Goal: Task Accomplishment & Management: Manage account settings

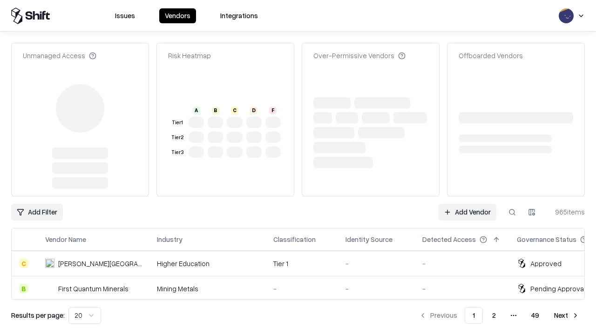
click at [467, 204] on link "Add Vendor" at bounding box center [467, 212] width 58 height 17
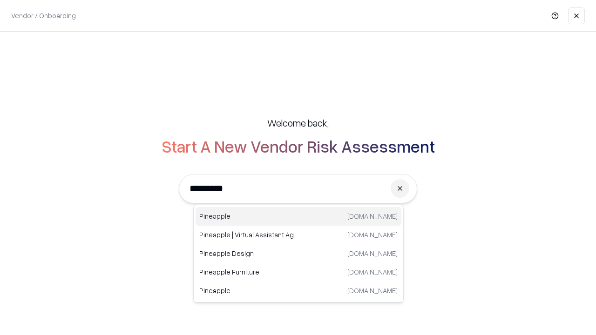
click at [298, 216] on div "Pineapple [DOMAIN_NAME]" at bounding box center [298, 216] width 206 height 19
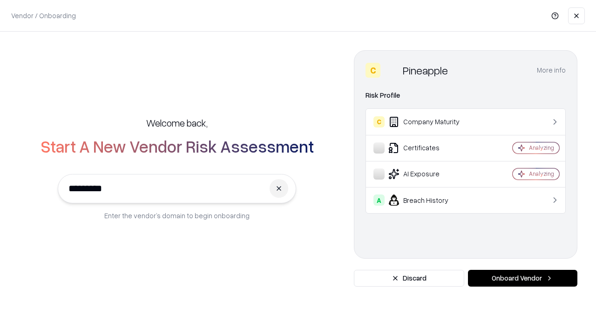
type input "*********"
click at [522, 278] on button "Onboard Vendor" at bounding box center [522, 278] width 109 height 17
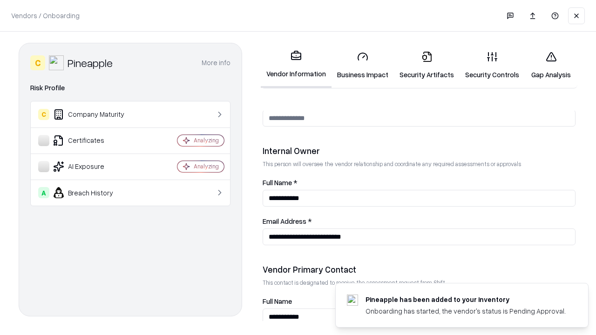
scroll to position [482, 0]
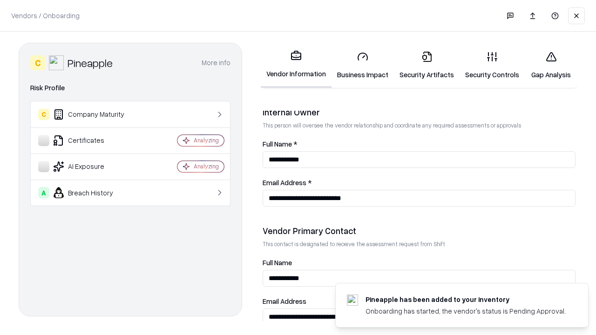
click at [363, 65] on link "Business Impact" at bounding box center [362, 65] width 62 height 43
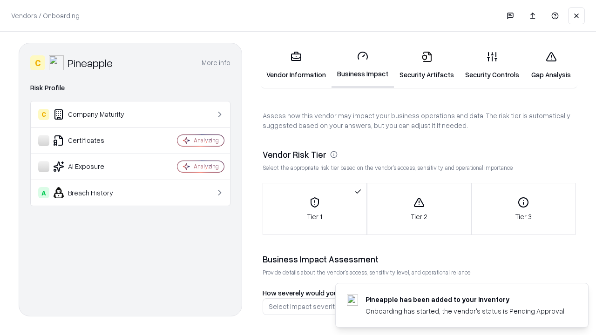
click at [426, 65] on link "Security Artifacts" at bounding box center [427, 65] width 66 height 43
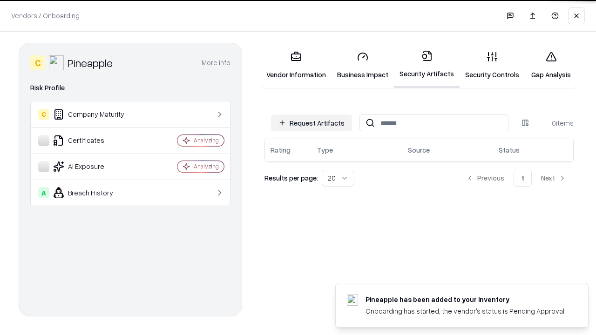
click at [311, 122] on button "Request Artifacts" at bounding box center [311, 123] width 81 height 17
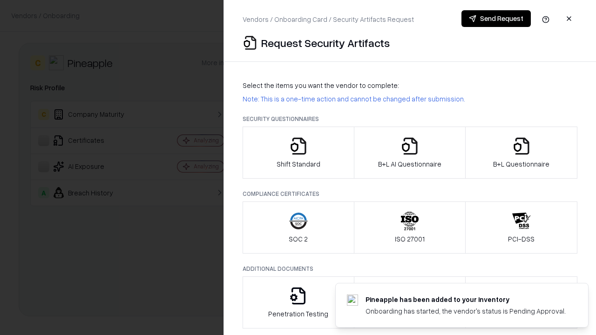
click at [298, 153] on icon "button" at bounding box center [298, 146] width 19 height 19
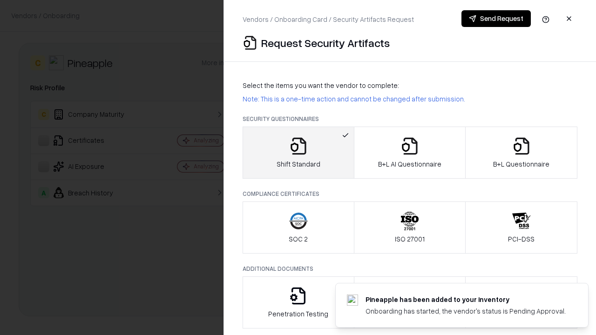
click at [496, 19] on button "Send Request" at bounding box center [495, 18] width 69 height 17
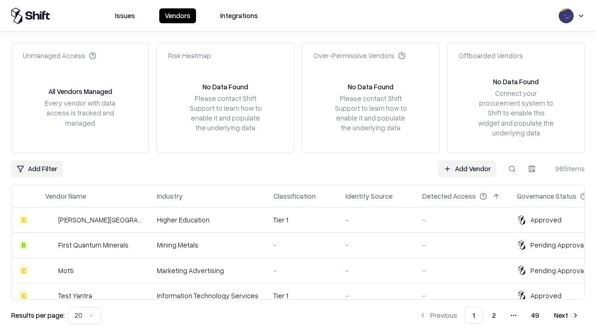
click at [512, 168] on button at bounding box center [512, 169] width 17 height 17
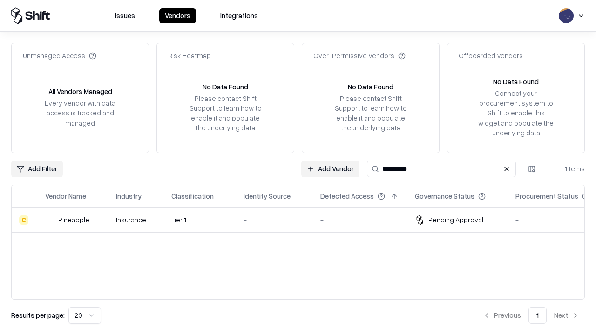
type input "*********"
click at [303, 220] on div "-" at bounding box center [274, 220] width 62 height 10
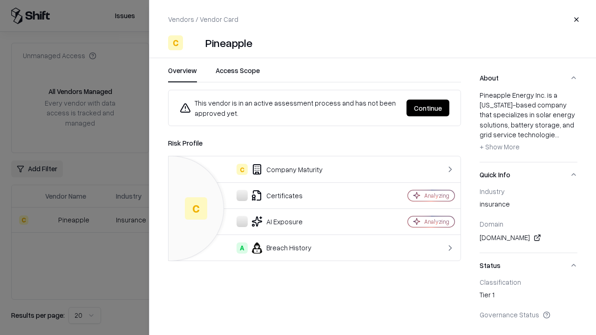
click at [428, 108] on button "Continue" at bounding box center [427, 108] width 43 height 17
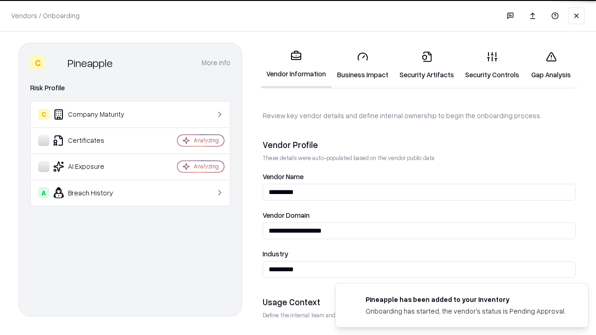
click at [426, 65] on link "Security Artifacts" at bounding box center [427, 65] width 66 height 43
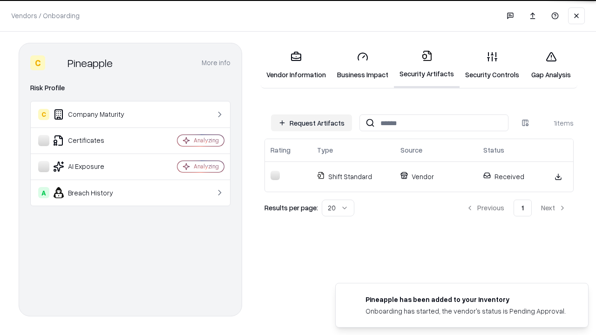
click at [551, 65] on link "Gap Analysis" at bounding box center [551, 65] width 53 height 43
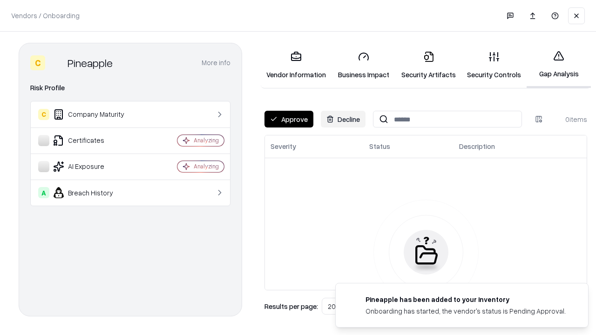
click at [289, 119] on button "Approve" at bounding box center [288, 119] width 49 height 17
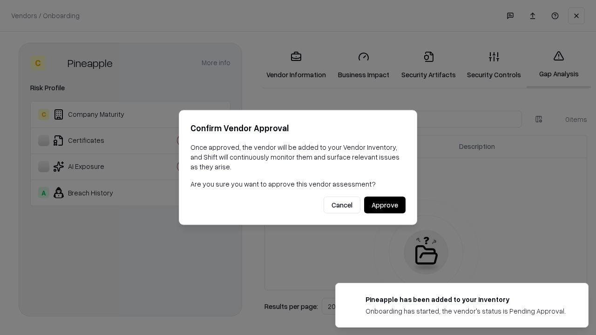
click at [384, 205] on button "Approve" at bounding box center [384, 205] width 41 height 17
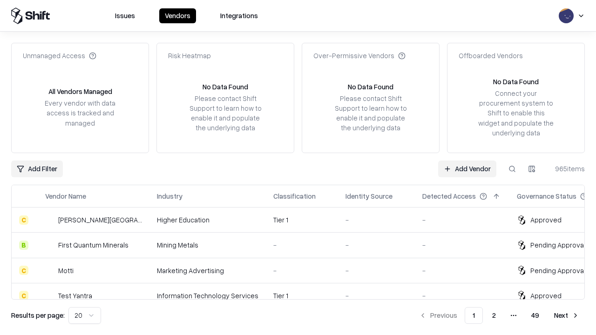
type input "*********"
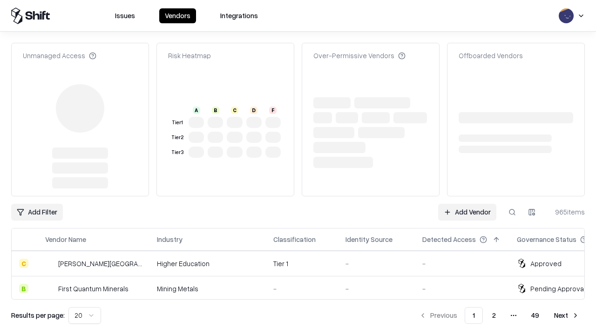
click at [467, 204] on link "Add Vendor" at bounding box center [467, 212] width 58 height 17
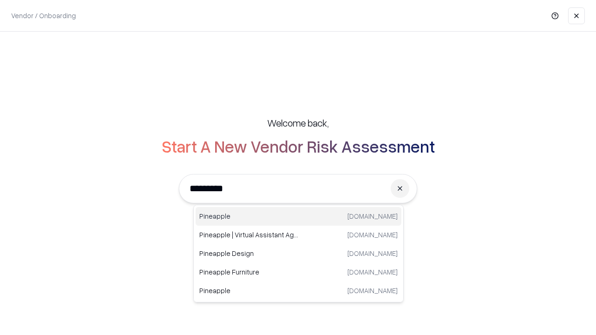
click at [298, 216] on div "Pineapple [DOMAIN_NAME]" at bounding box center [298, 216] width 206 height 19
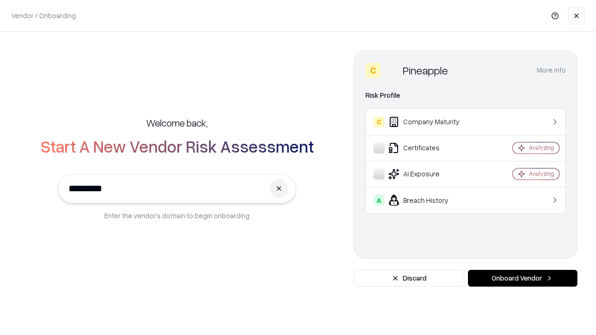
type input "*********"
click at [522, 278] on button "Onboard Vendor" at bounding box center [522, 278] width 109 height 17
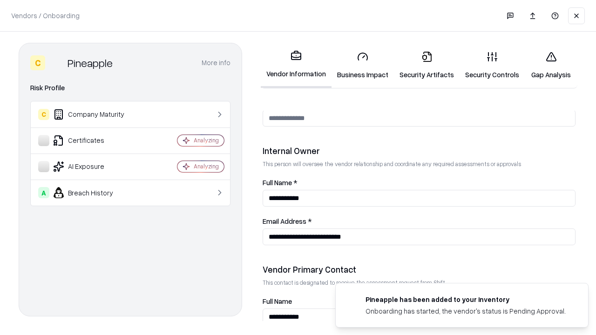
scroll to position [482, 0]
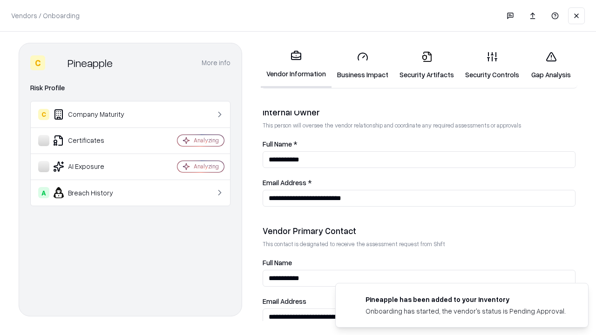
click at [551, 65] on link "Gap Analysis" at bounding box center [551, 65] width 53 height 43
